Goal: Transaction & Acquisition: Purchase product/service

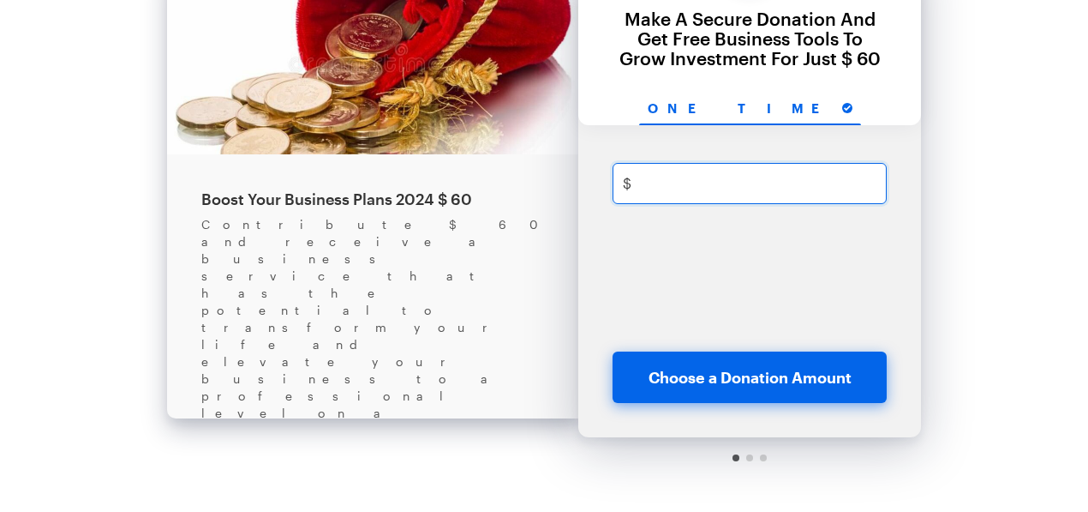
click at [656, 190] on input "text" at bounding box center [767, 183] width 259 height 41
type input "6"
checkbox input "true"
type input "687"
checkbox input "true"
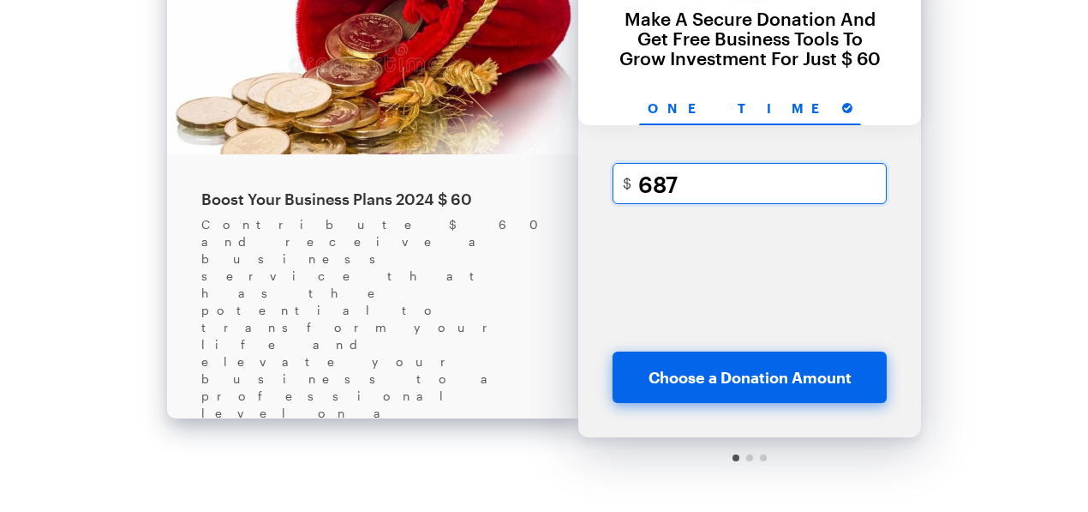
type input "6876"
checkbox input "true"
type input "687687"
checkbox input "true"
type input "68768"
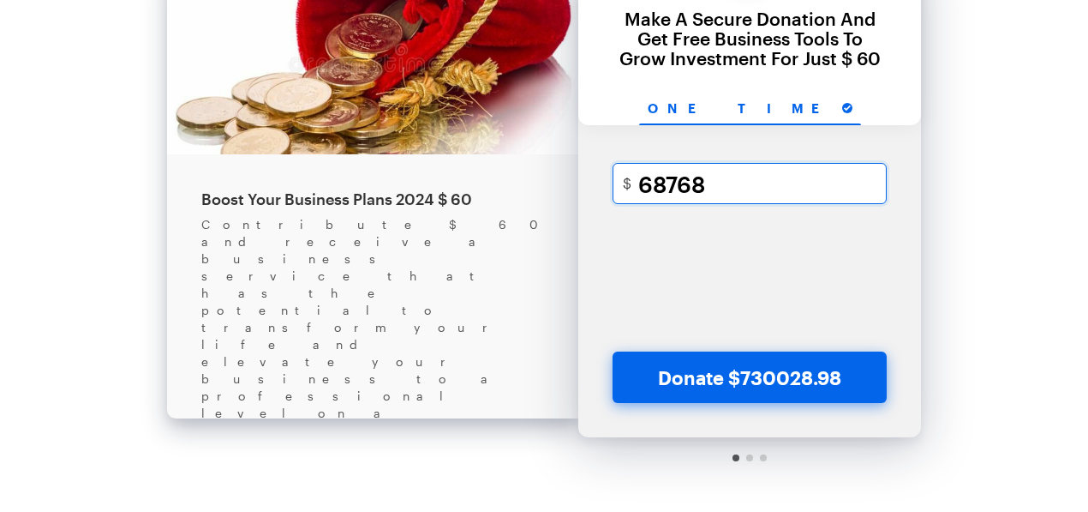
checkbox input "true"
type input "6876"
checkbox input "true"
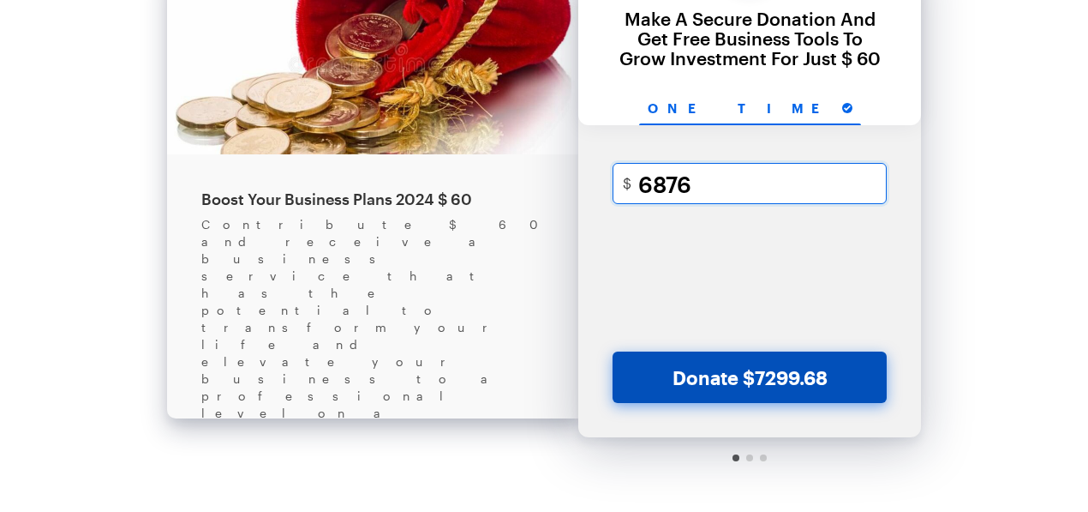
type input "6876"
click at [676, 376] on button "Donate $7299.68" at bounding box center [750, 376] width 274 height 51
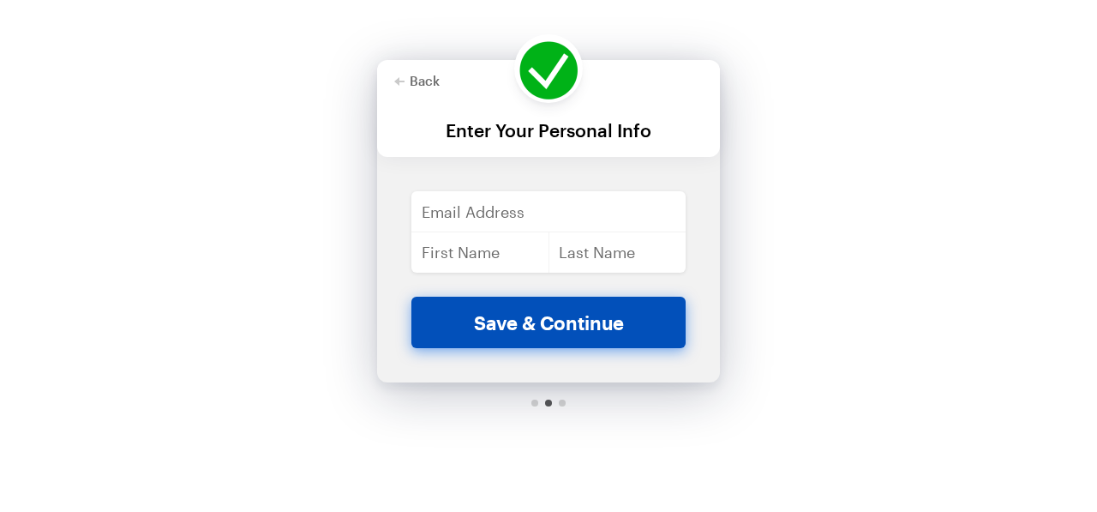
click at [553, 332] on button "Save & Continue" at bounding box center [548, 322] width 274 height 51
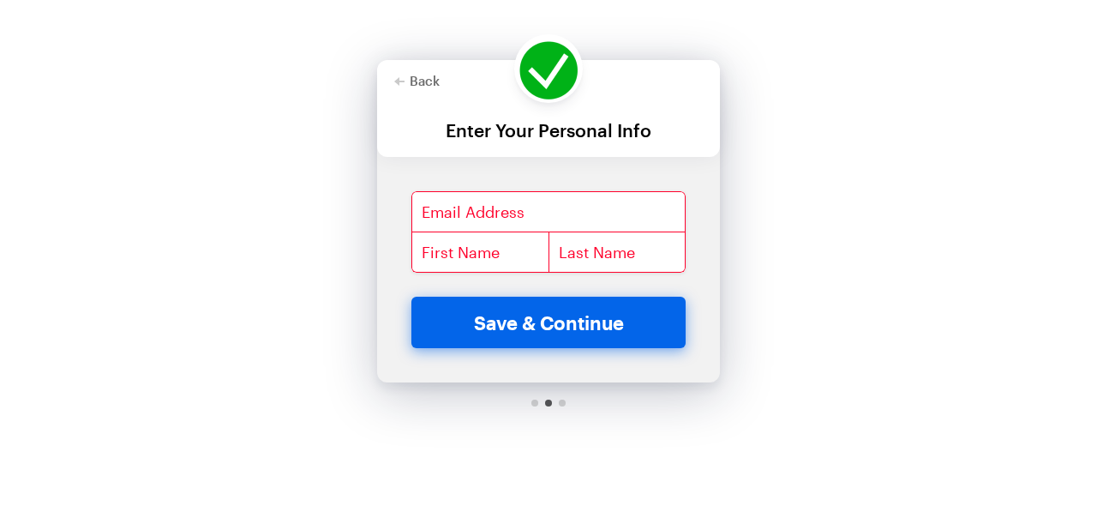
click at [844, 209] on div "Back About this Fundraiser Back Boost Your Business Plans 2024 $ 60 Contribute …" at bounding box center [548, 229] width 1097 height 458
click at [102, 39] on div "Back About this Fundraiser Back Boost Your Business Plans 2024 $ 60 Contribute …" at bounding box center [548, 229] width 1097 height 458
